Goal: Find specific page/section: Find specific page/section

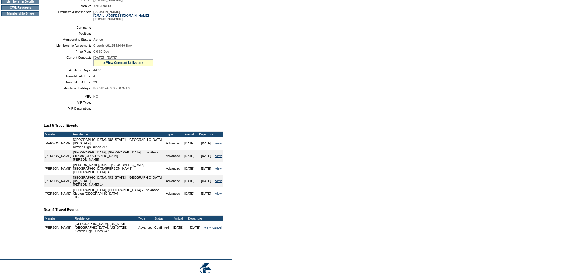
scroll to position [144, 0]
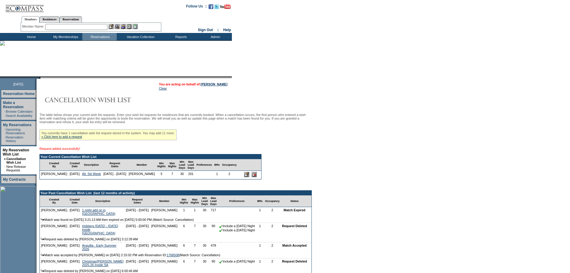
click at [92, 25] on input "text" at bounding box center [76, 27] width 62 height 6
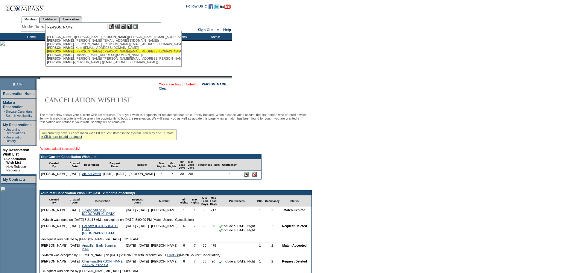
click at [139, 51] on div "[PERSON_NAME] ([PERSON_NAME][EMAIL_ADDRESS][DOMAIN_NAME])" at bounding box center [113, 51] width 132 height 4
type input "[PERSON_NAME] ([PERSON_NAME][EMAIL_ADDRESS][DOMAIN_NAME])"
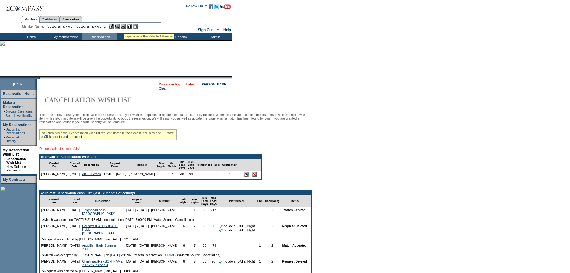
click at [124, 26] on img at bounding box center [123, 26] width 5 height 5
click at [119, 25] on img at bounding box center [117, 26] width 5 height 5
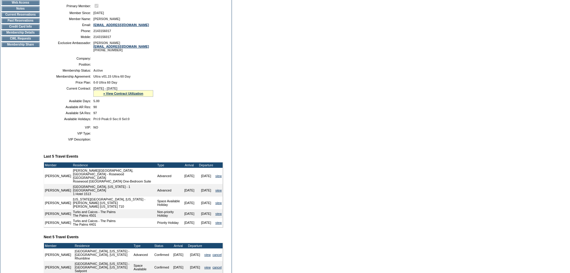
scroll to position [156, 0]
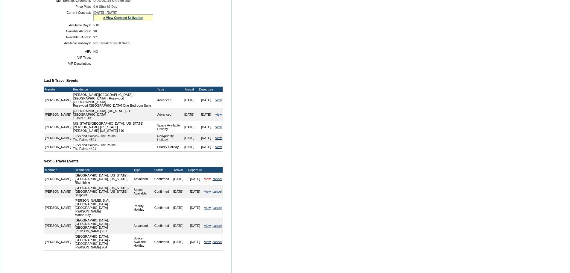
click at [207, 180] on link "view" at bounding box center [207, 179] width 6 height 4
